Goal: Information Seeking & Learning: Learn about a topic

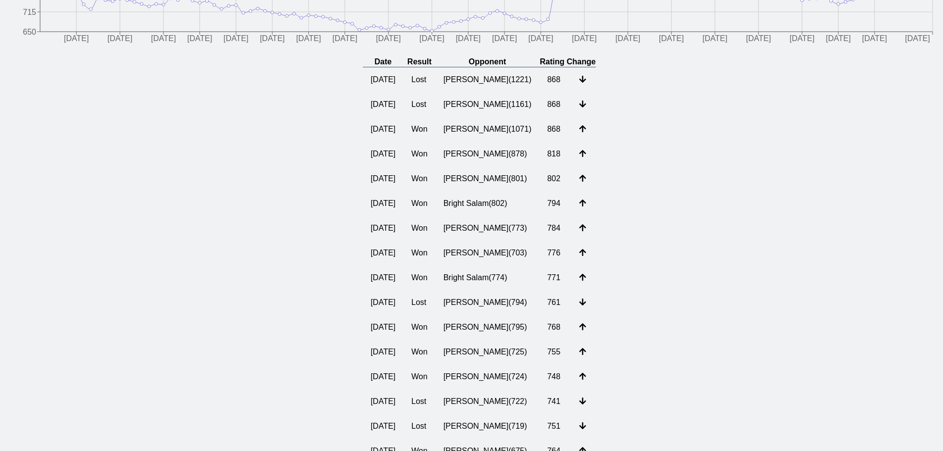
scroll to position [198, 0]
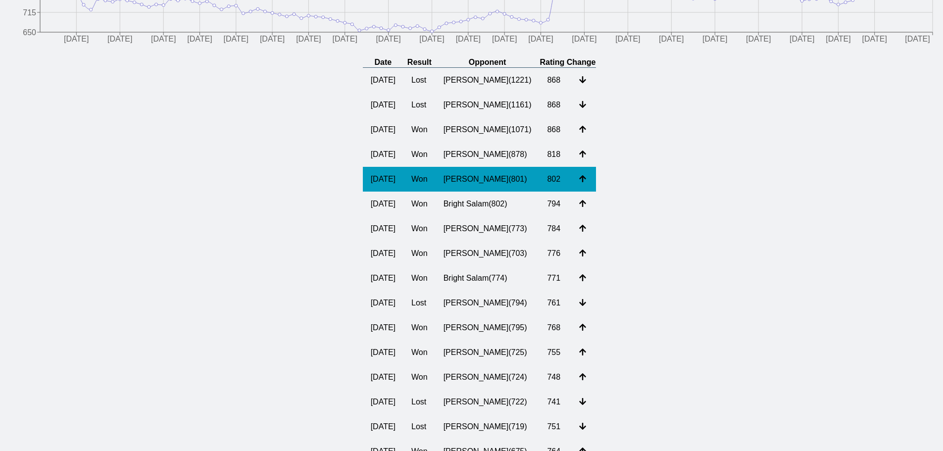
click at [488, 179] on td "[PERSON_NAME] ( 801 )" at bounding box center [488, 179] width 104 height 25
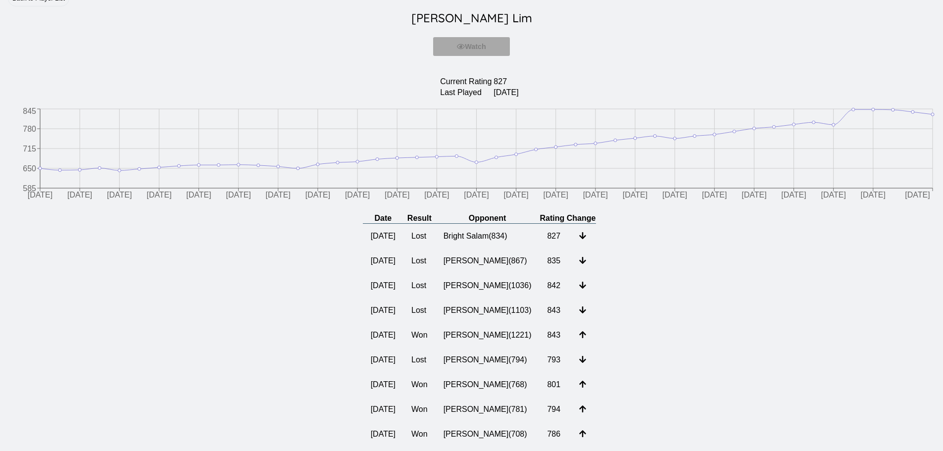
scroll to position [99, 0]
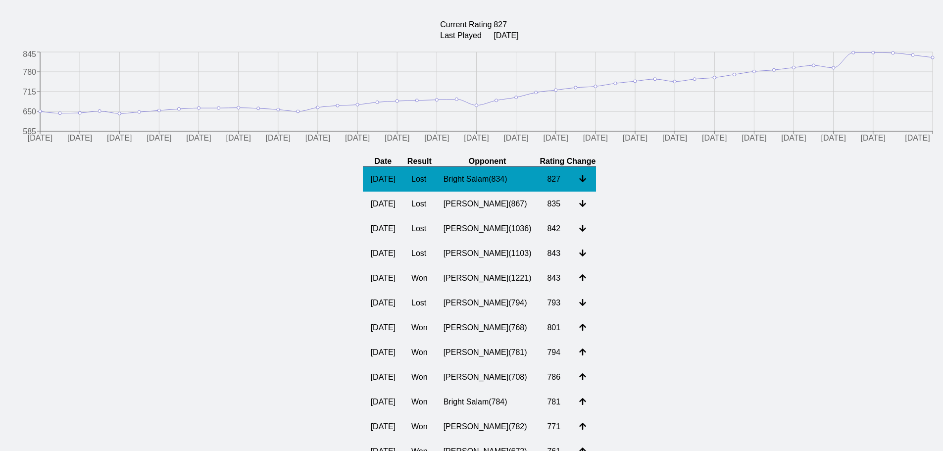
click at [511, 182] on td "Bright Salam ( 834 )" at bounding box center [488, 179] width 104 height 25
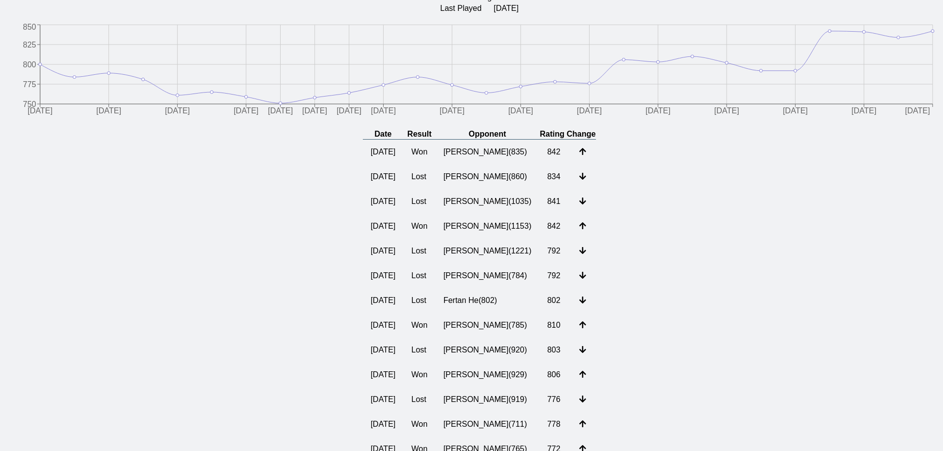
scroll to position [149, 0]
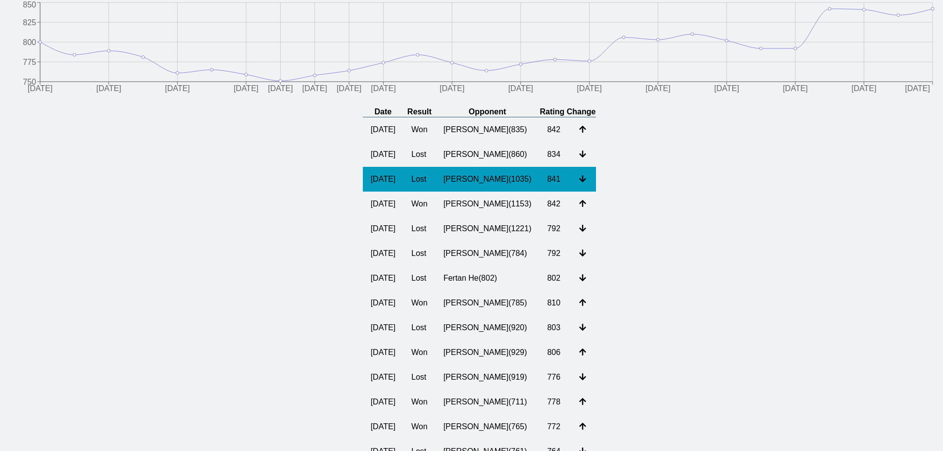
click at [496, 187] on td "[PERSON_NAME] ( 1035 )" at bounding box center [488, 179] width 104 height 25
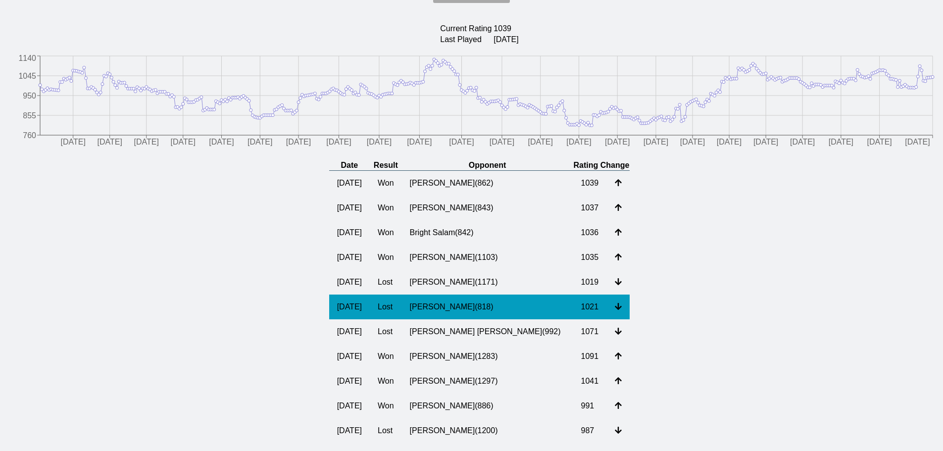
scroll to position [99, 0]
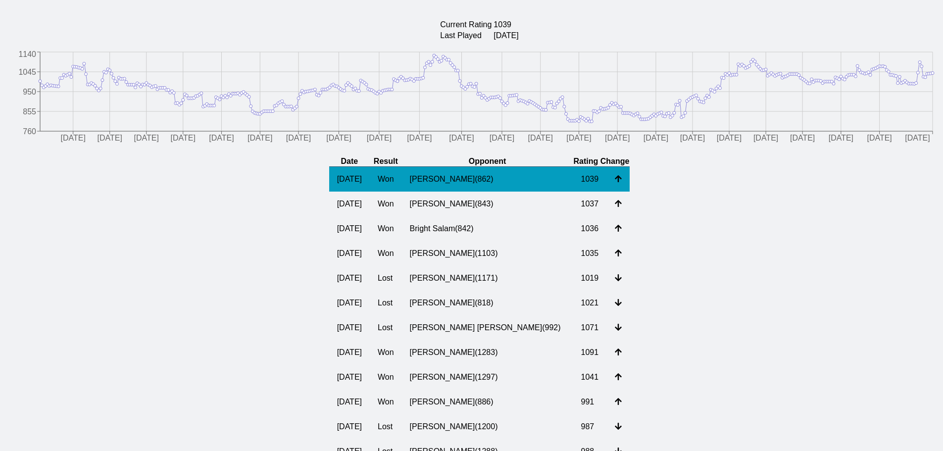
click at [498, 185] on td "[PERSON_NAME] ( 862 )" at bounding box center [487, 179] width 171 height 25
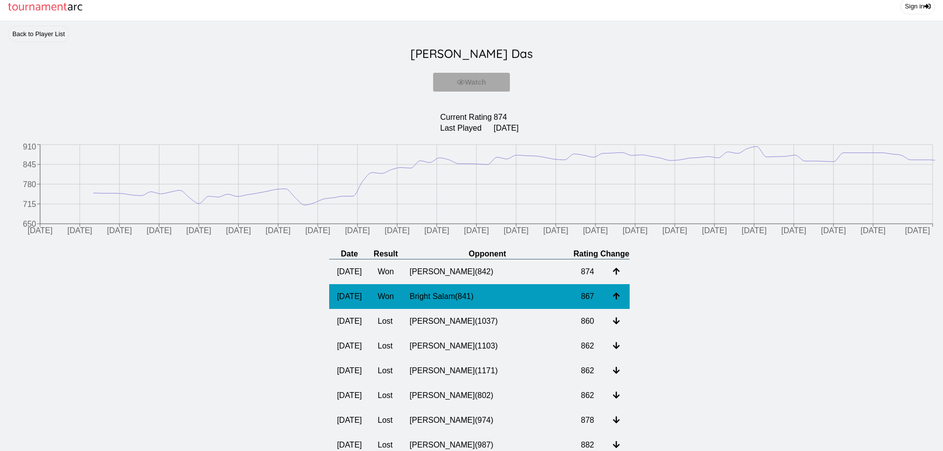
scroll to position [50, 0]
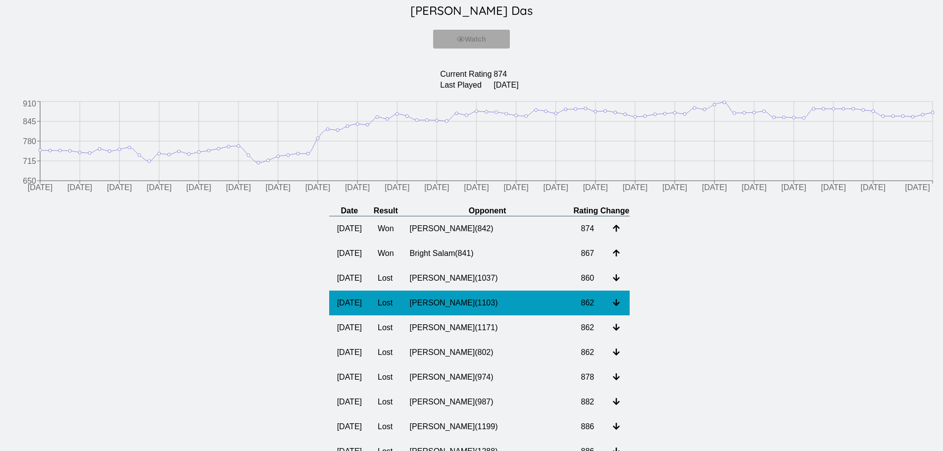
click at [510, 312] on td "[PERSON_NAME] ( 1103 )" at bounding box center [487, 303] width 171 height 25
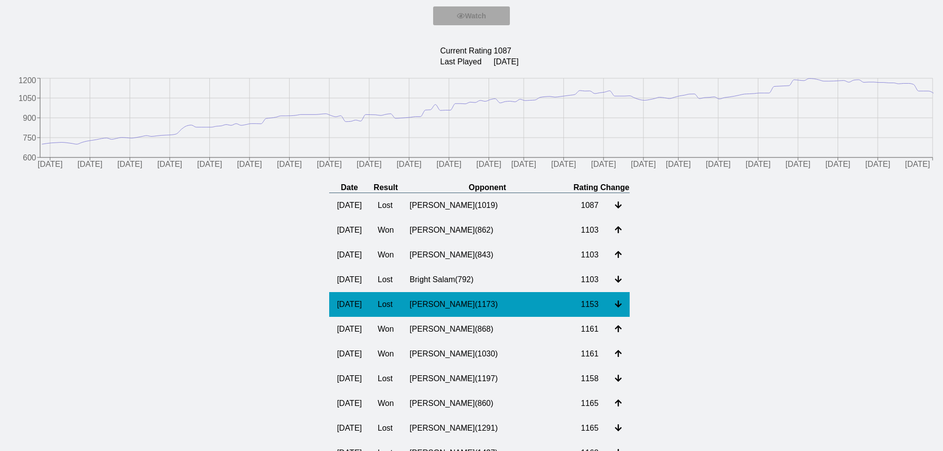
scroll to position [99, 0]
